Goal: Task Accomplishment & Management: Complete application form

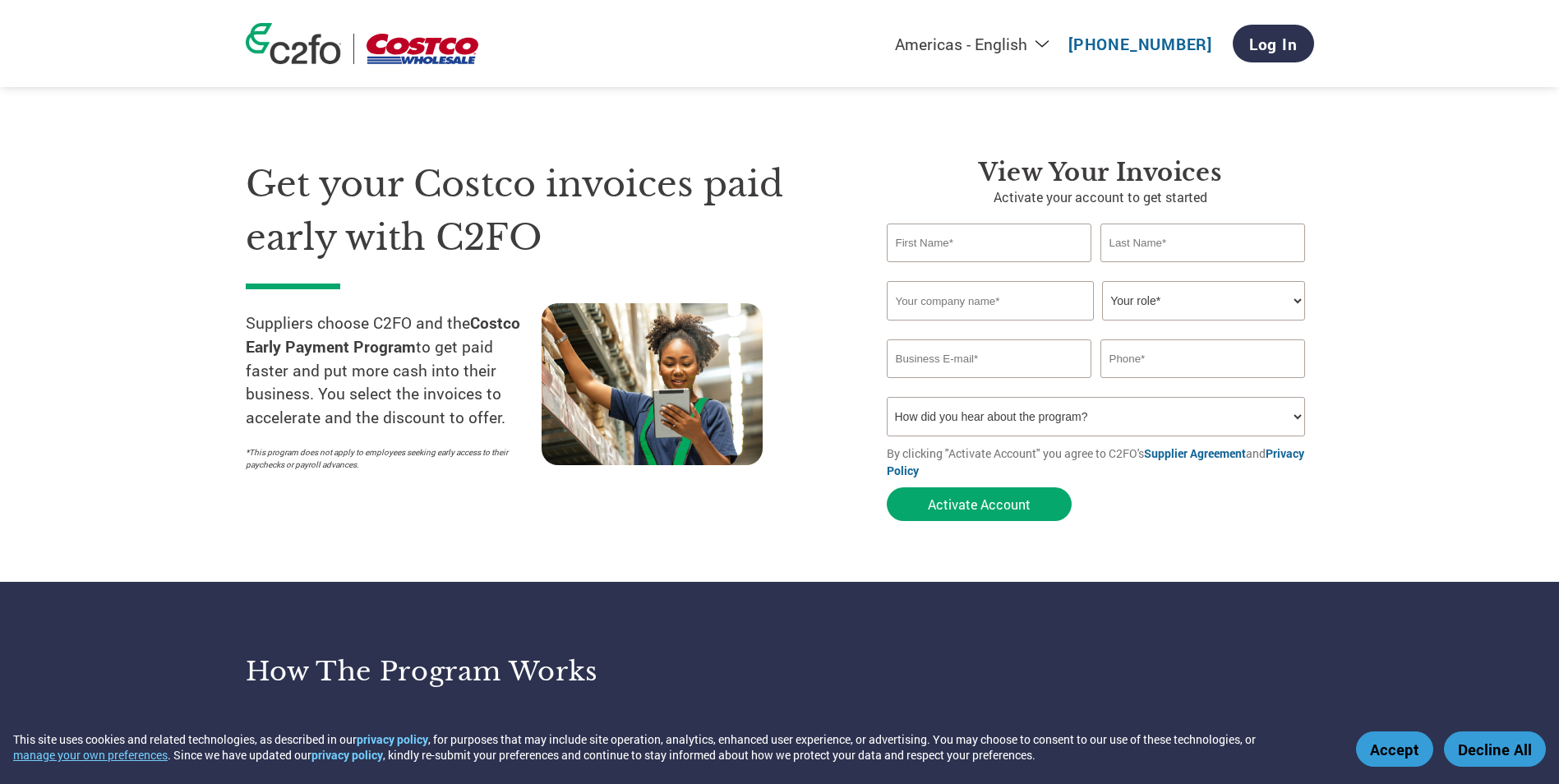
click at [938, 249] on input "text" at bounding box center [990, 243] width 206 height 39
type input "[PERSON_NAME]"
type input "[GEOGRAPHIC_DATA]"
click at [887, 487] on button "Activate Account" at bounding box center [979, 504] width 185 height 34
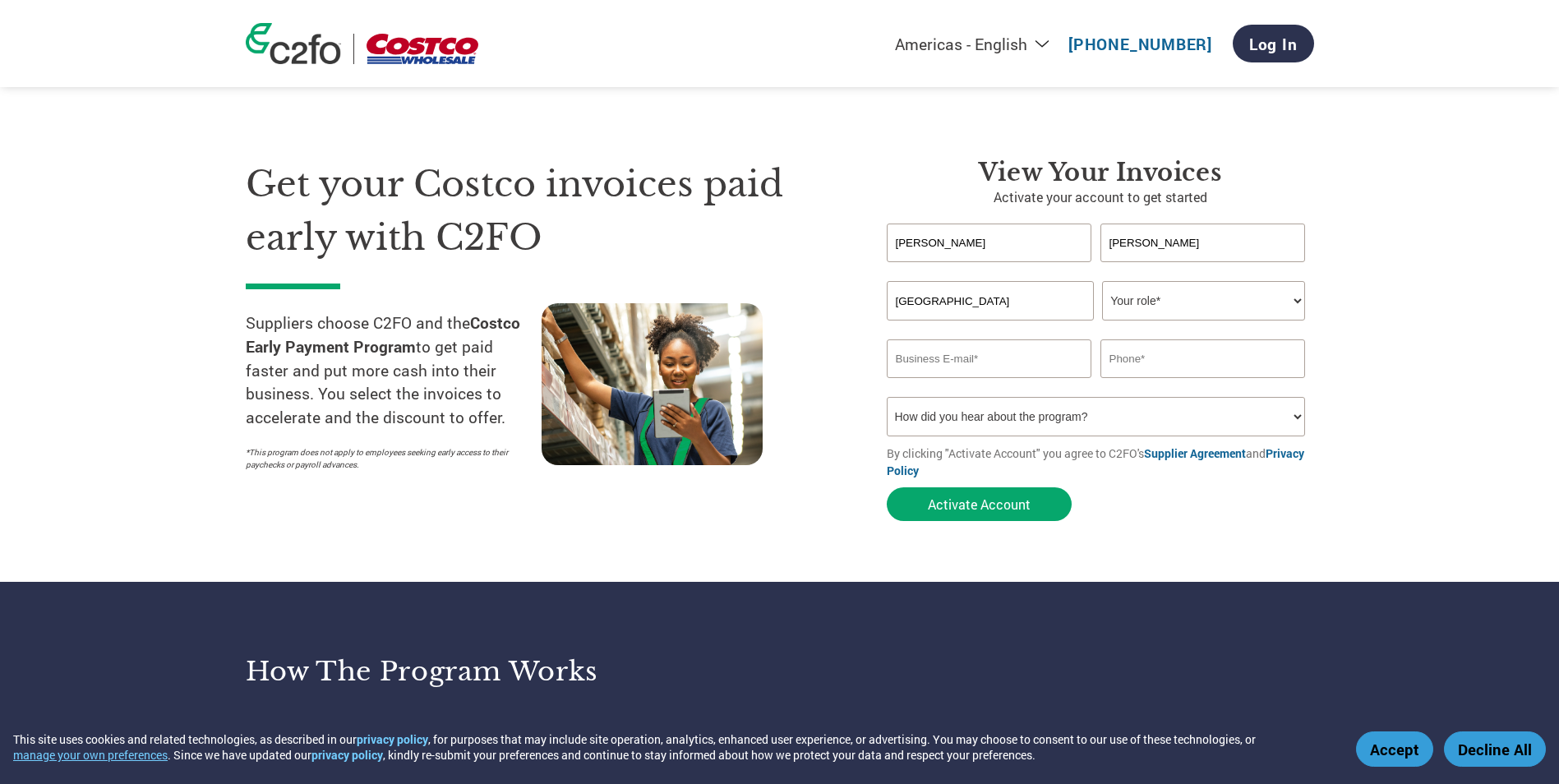
select select "ACCOUNTING"
type input "[PERSON_NAME][EMAIL_ADDRESS][DOMAIN_NAME]"
type input "0431137704"
click at [1040, 420] on select "How did you hear about the program? Received a letter Email Social Media Online…" at bounding box center [1096, 416] width 419 height 40
select select "Email"
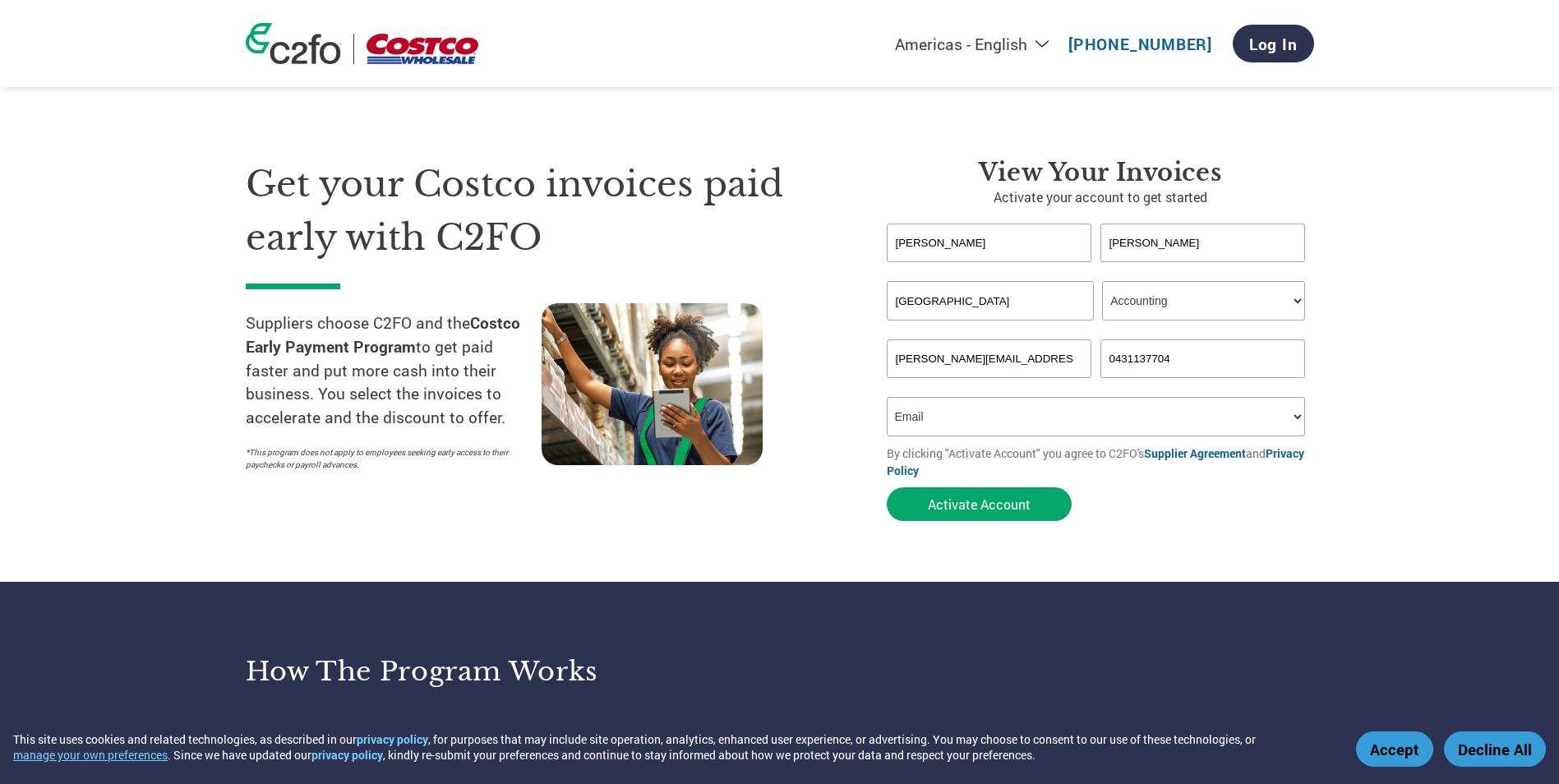
click at [887, 397] on select "How did you hear about the program? Received a letter Email Social Media Online…" at bounding box center [1096, 416] width 419 height 40
click at [997, 497] on button "Activate Account" at bounding box center [979, 504] width 185 height 34
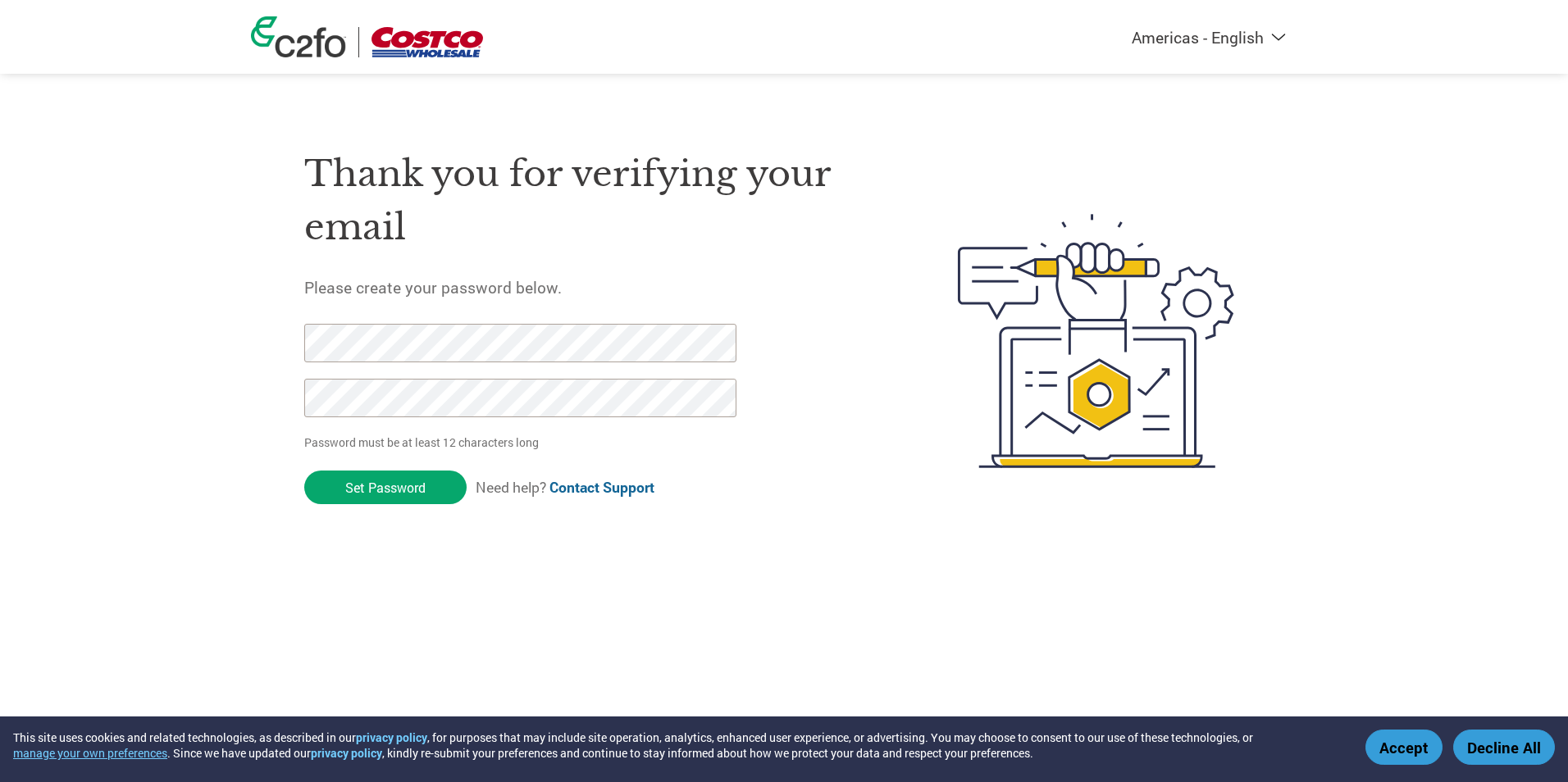
click input "Set Password" at bounding box center [385, 487] width 162 height 34
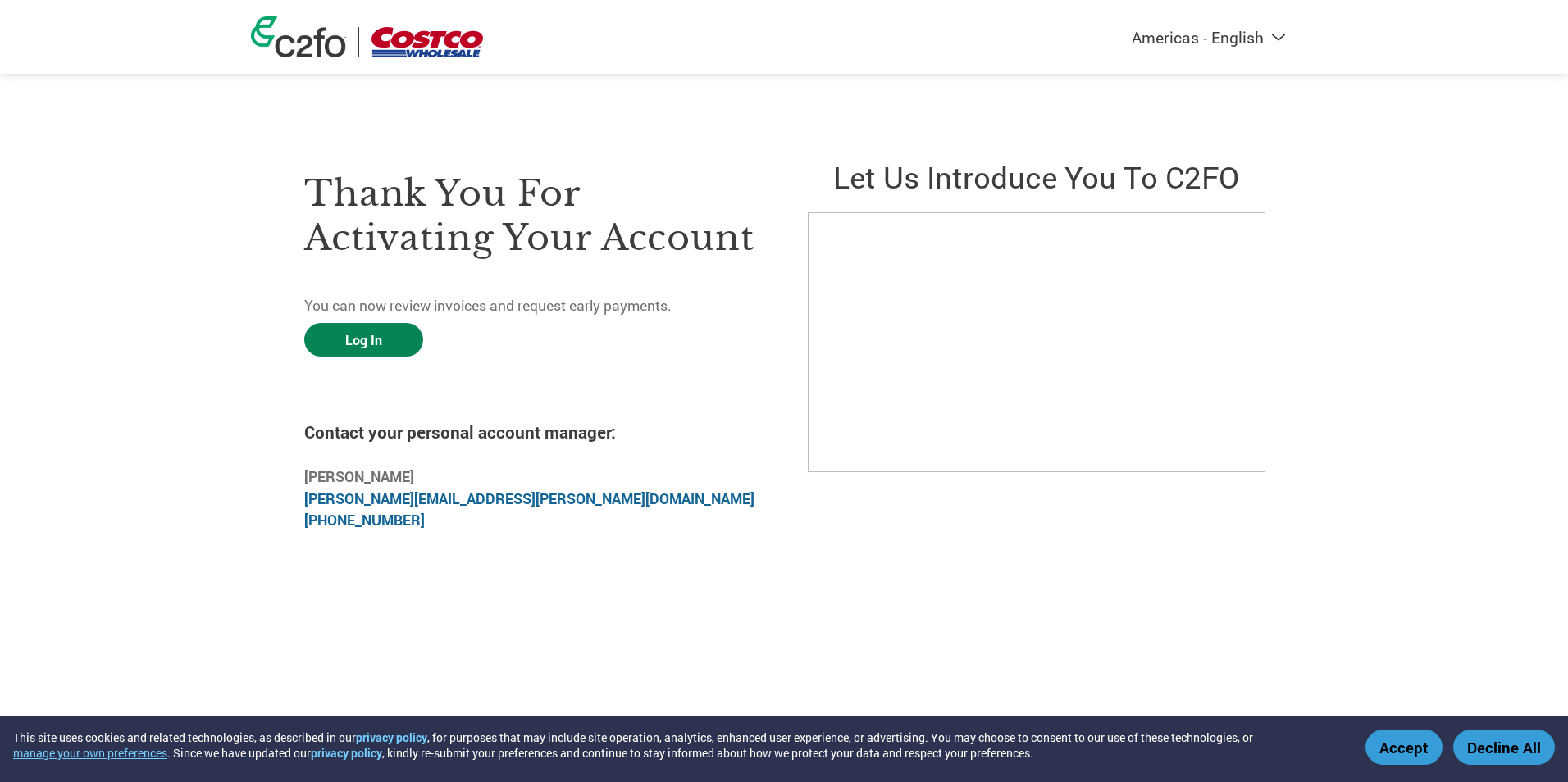
click at [369, 331] on link "Log In" at bounding box center [363, 340] width 119 height 34
